Goal: Transaction & Acquisition: Download file/media

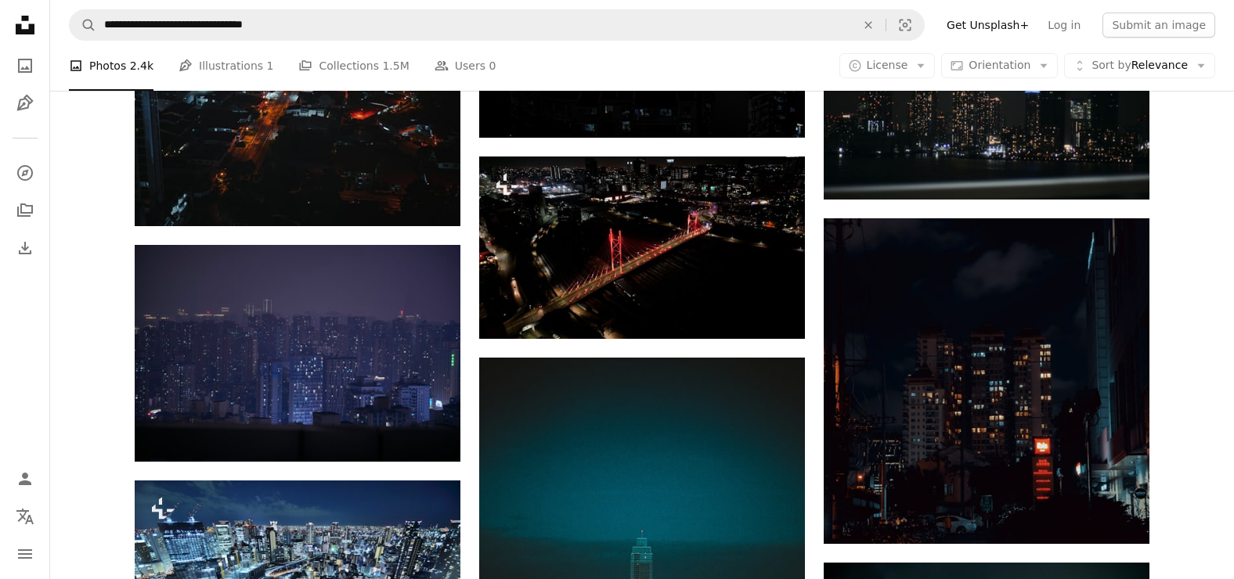
scroll to position [6017, 0]
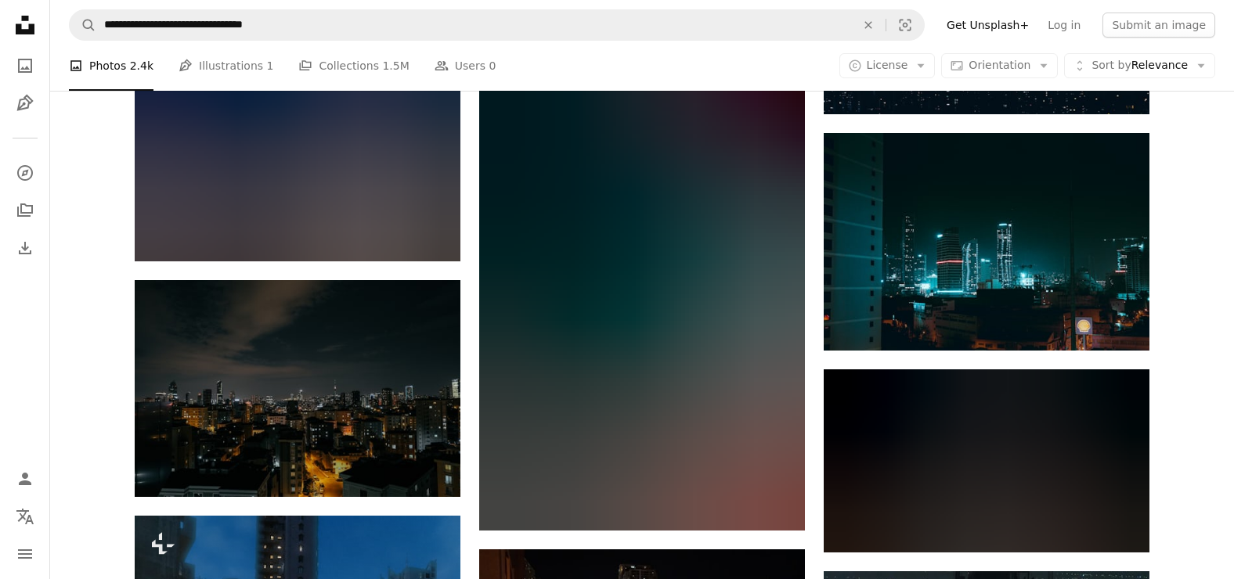
scroll to position [11730, 0]
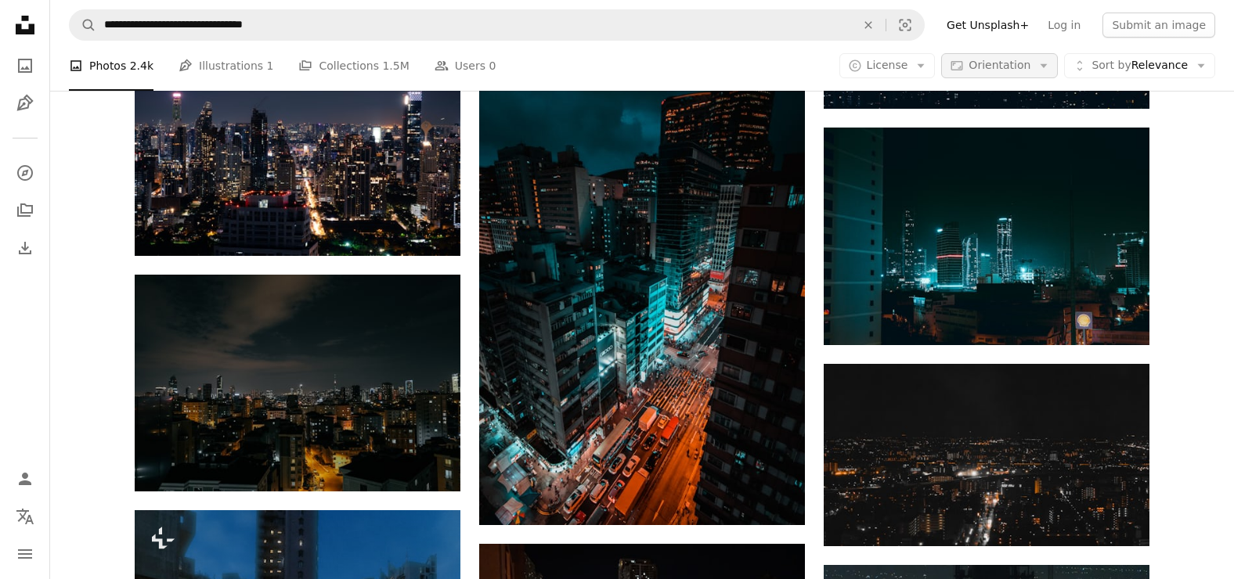
click at [1047, 72] on icon "Arrow down" at bounding box center [1043, 66] width 14 height 14
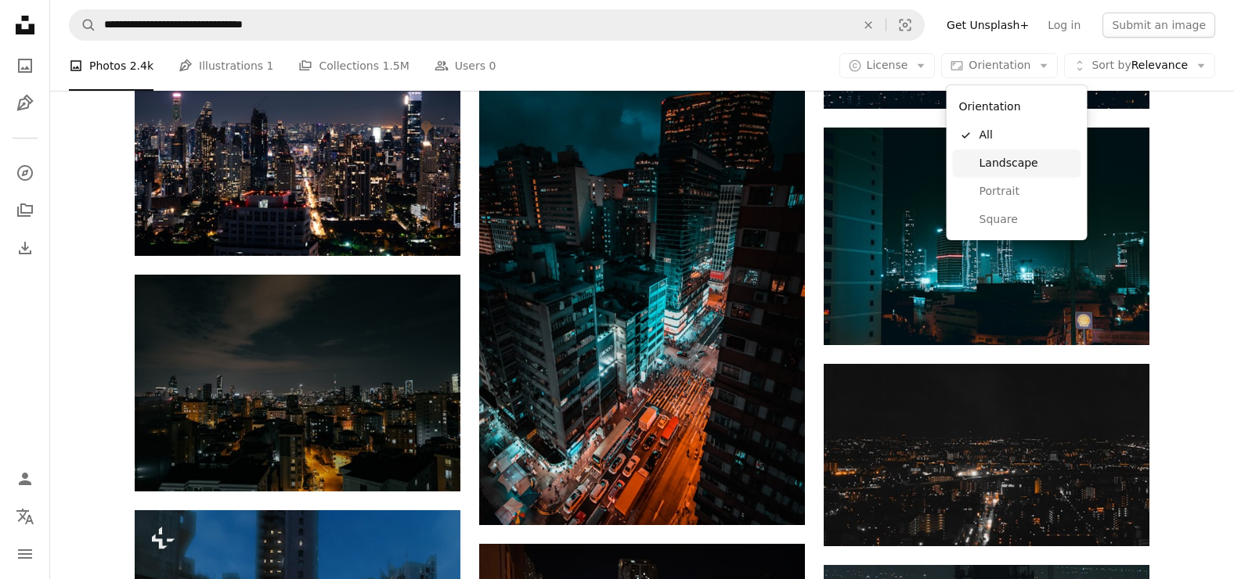
click at [1010, 170] on span "Landscape" at bounding box center [1027, 164] width 96 height 16
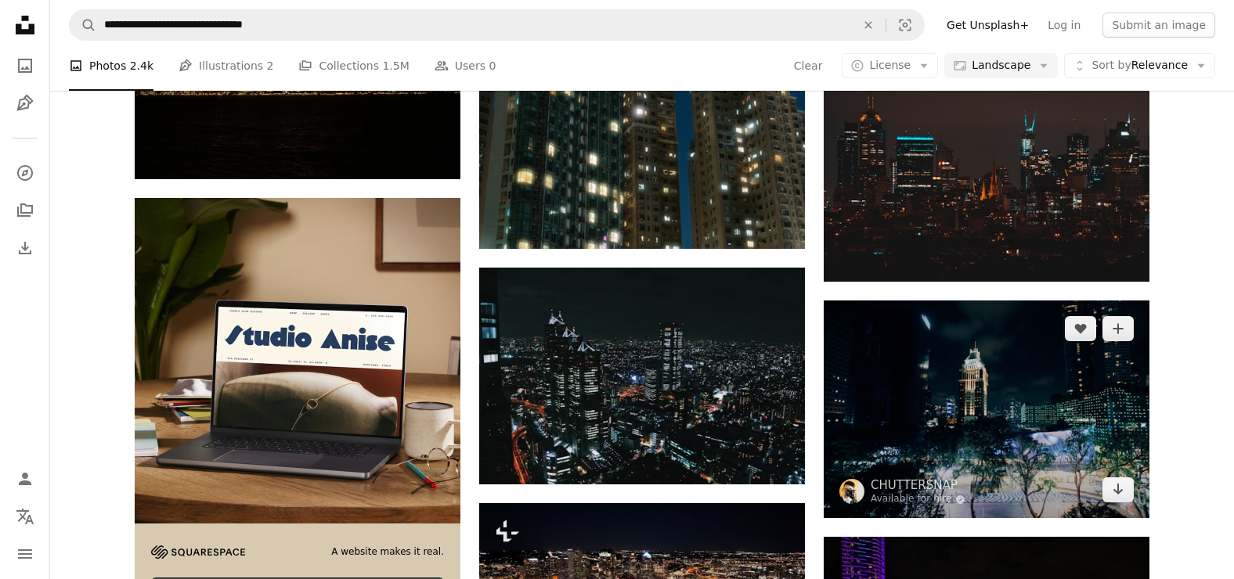
scroll to position [2239, 0]
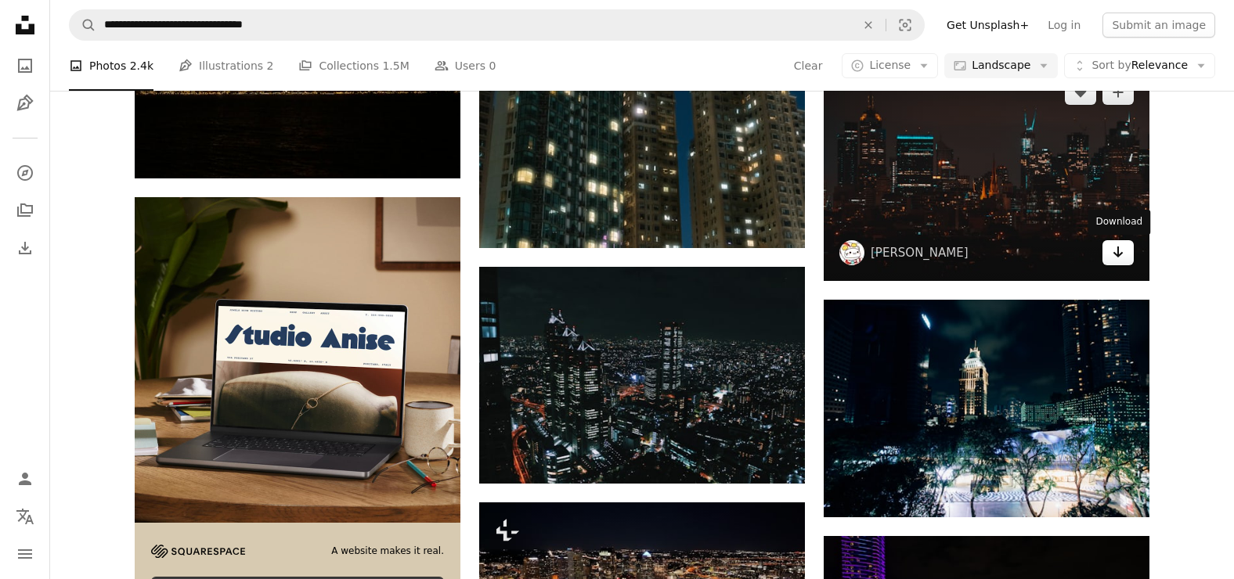
click at [1120, 259] on icon "Arrow pointing down" at bounding box center [1118, 252] width 13 height 19
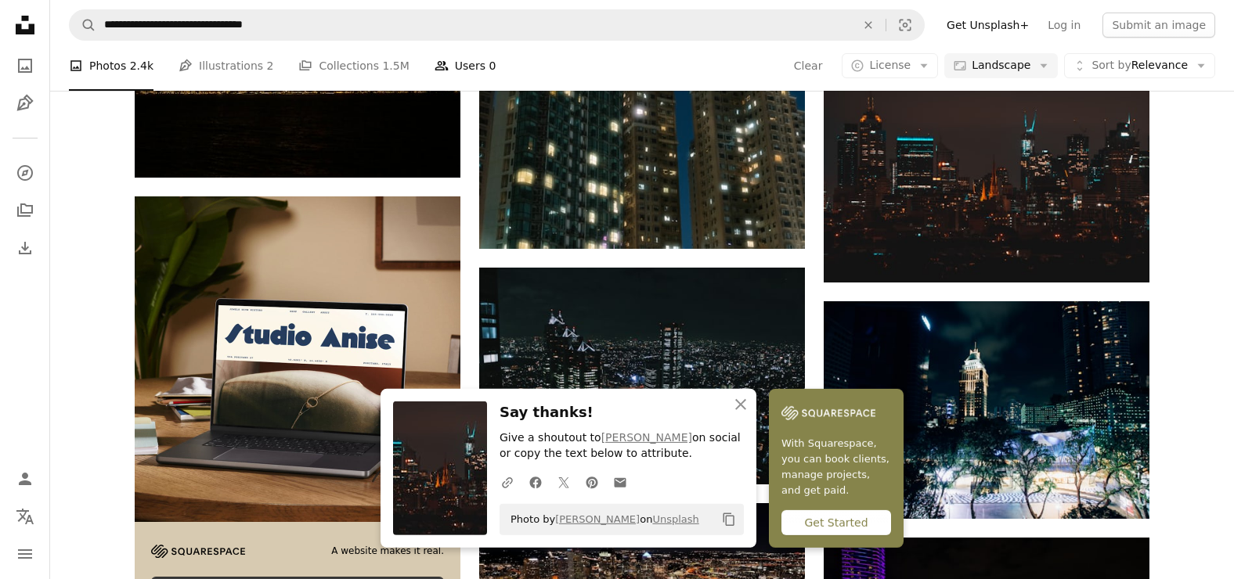
scroll to position [2238, 0]
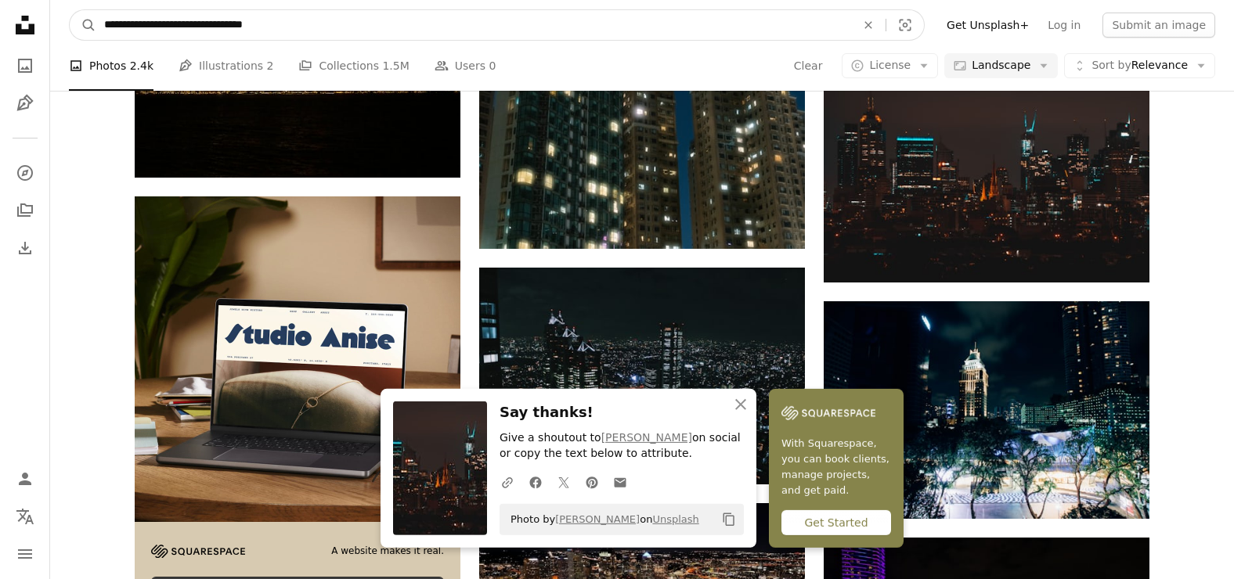
click at [409, 30] on input "**********" at bounding box center [473, 25] width 755 height 30
type input "**********"
click button "A magnifying glass" at bounding box center [83, 25] width 27 height 30
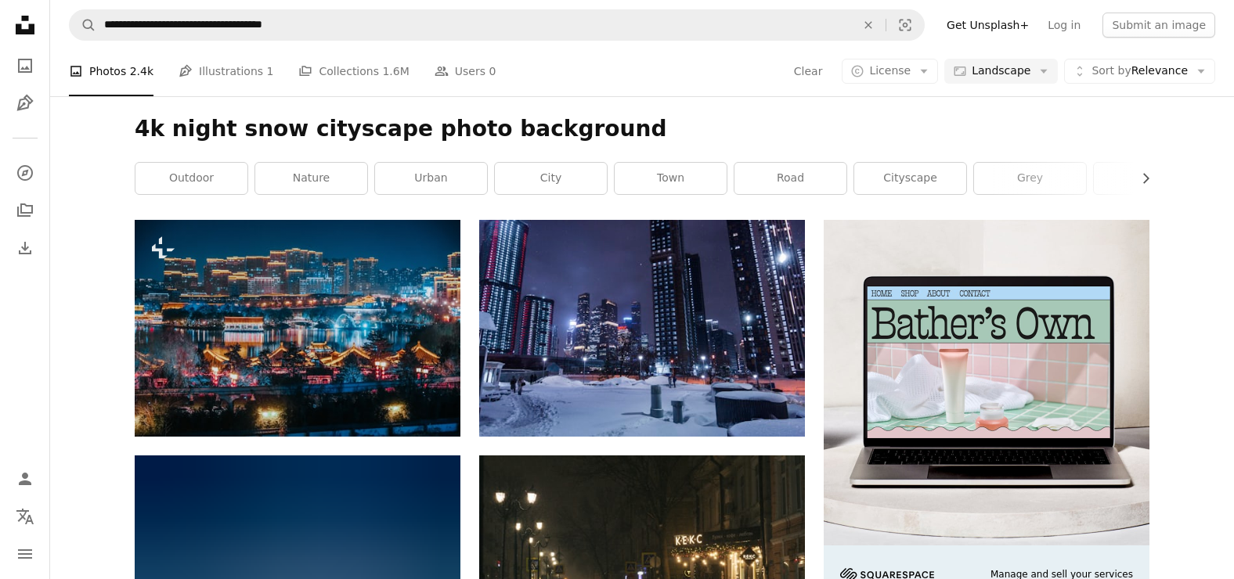
scroll to position [169, 0]
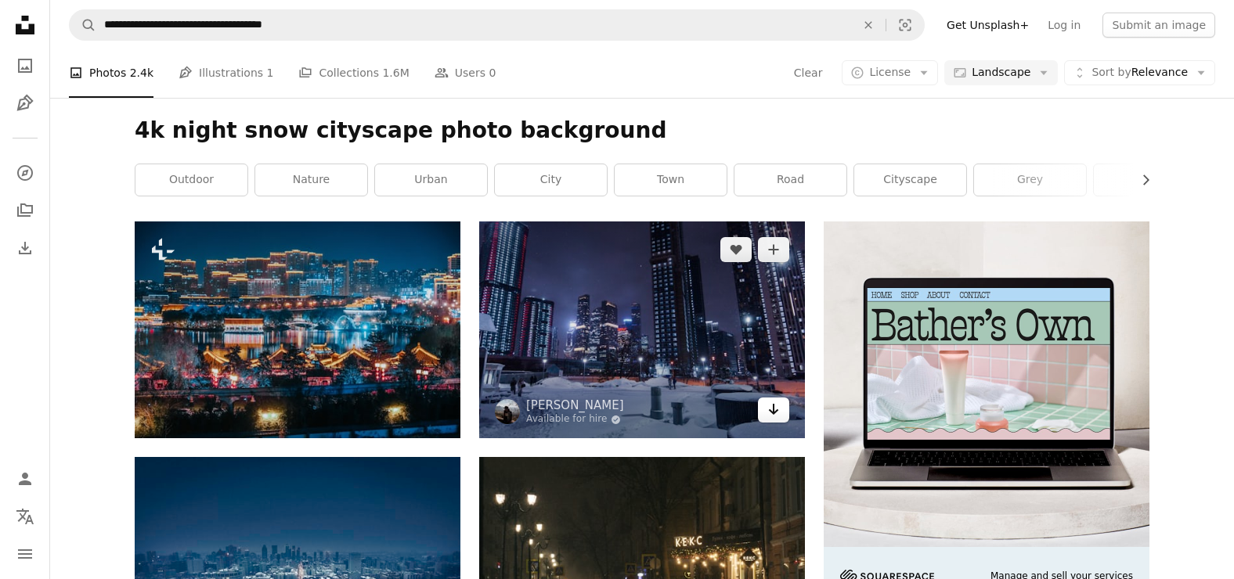
click at [770, 409] on icon "Arrow pointing down" at bounding box center [773, 409] width 13 height 19
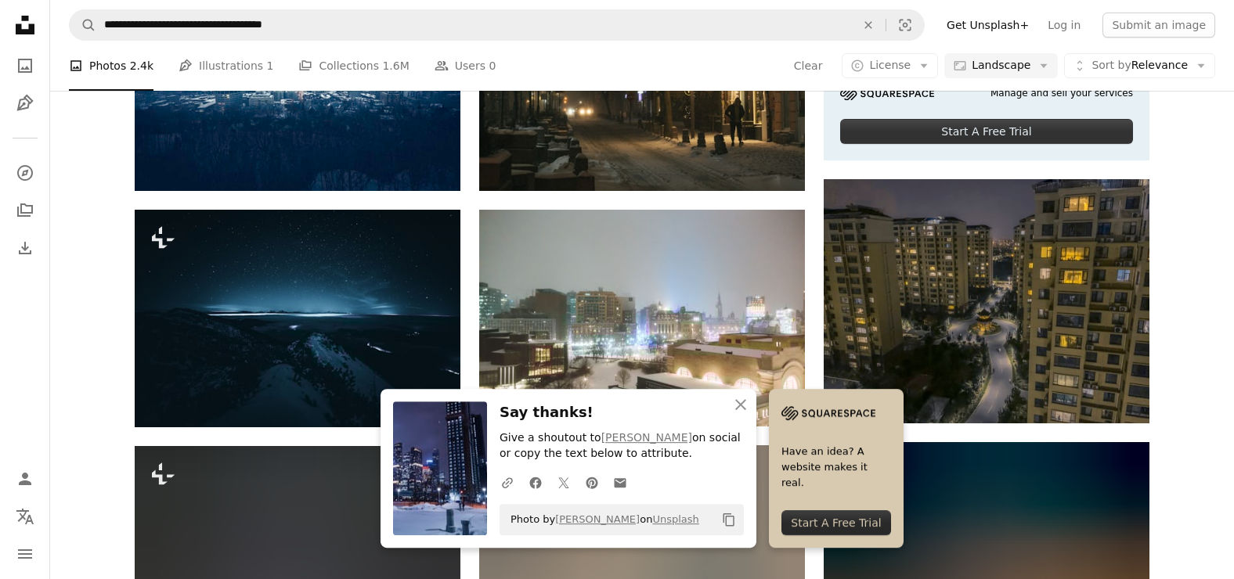
scroll to position [649, 0]
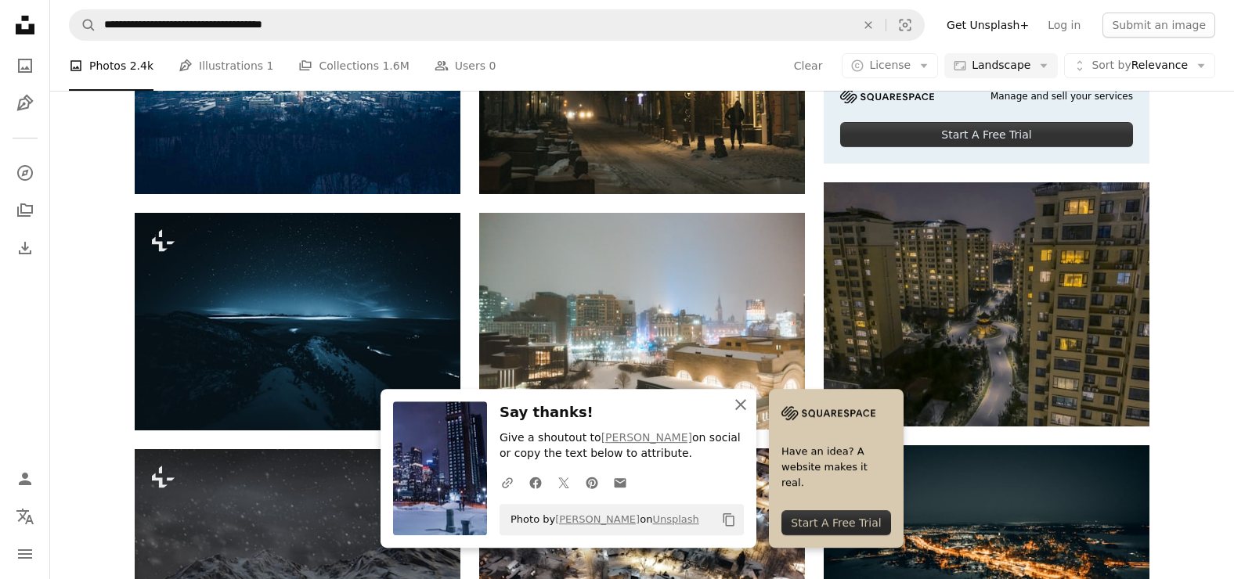
click at [741, 402] on icon "An X shape" at bounding box center [740, 404] width 19 height 19
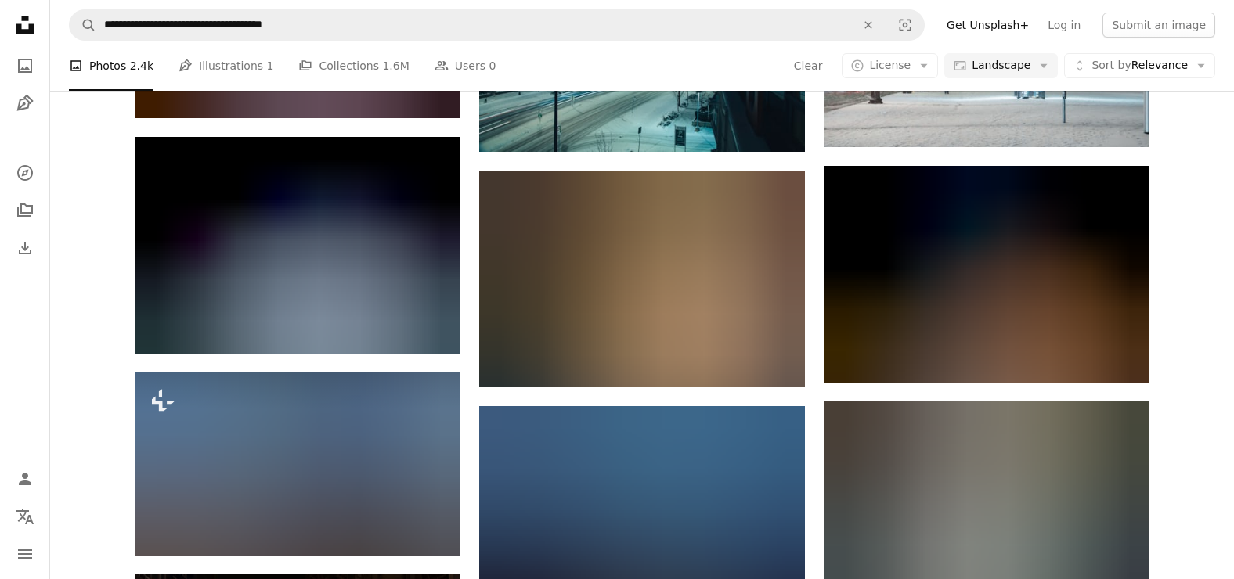
scroll to position [1429, 0]
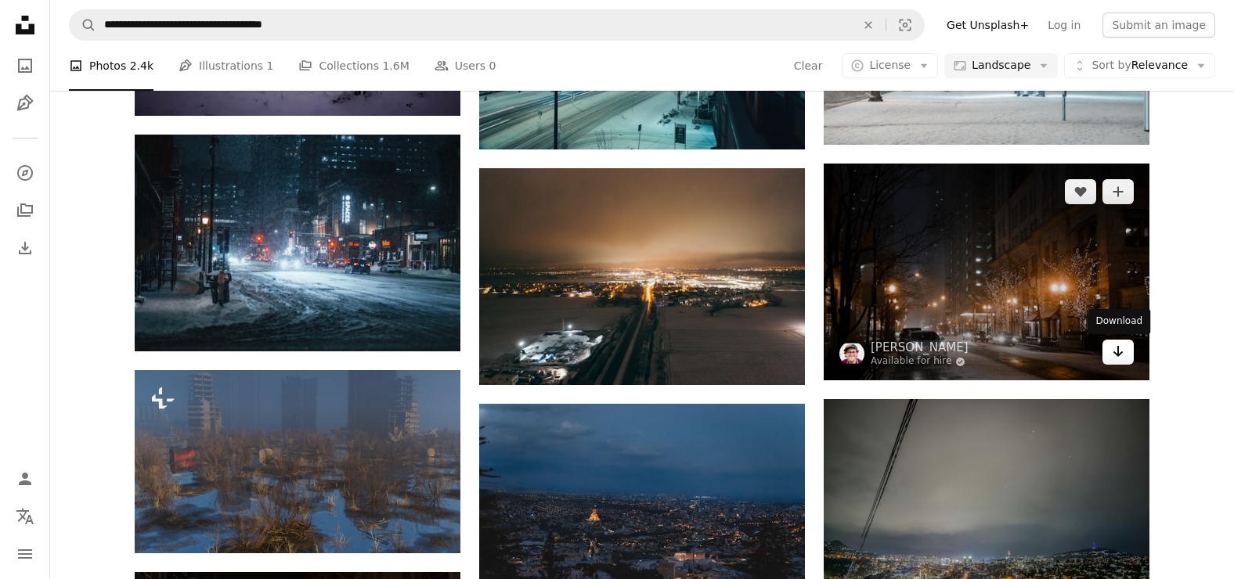
click at [1120, 355] on icon "Download" at bounding box center [1118, 351] width 10 height 11
